Goal: Task Accomplishment & Management: Use online tool/utility

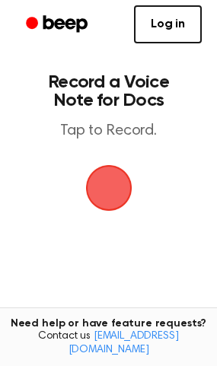
click at [117, 193] on span "button" at bounding box center [108, 188] width 43 height 43
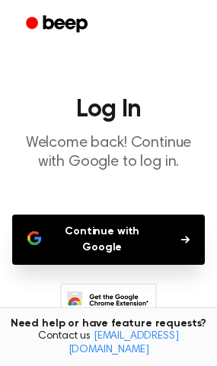
click at [115, 238] on button "Continue with Google" at bounding box center [108, 239] width 192 height 50
click at [84, 234] on button "Continue with Google" at bounding box center [108, 239] width 192 height 50
